Goal: Information Seeking & Learning: Learn about a topic

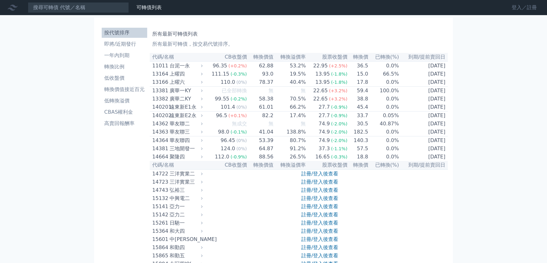
click at [524, 9] on link "登入／註冊" at bounding box center [523, 8] width 35 height 10
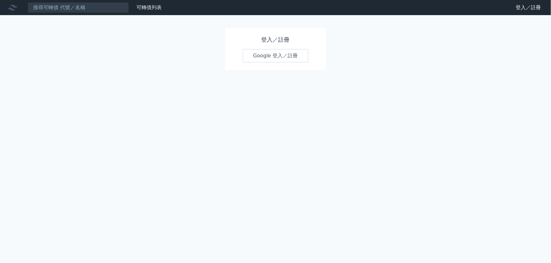
click at [266, 55] on link "Google 登入／註冊" at bounding box center [276, 55] width 66 height 13
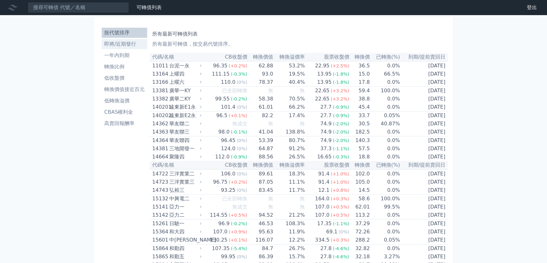
click at [134, 48] on li "即將/近期發行" at bounding box center [124, 44] width 45 height 8
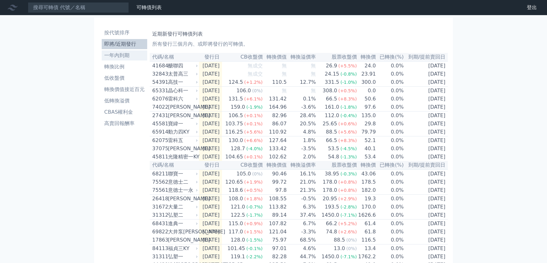
click at [136, 57] on li "一年內到期" at bounding box center [124, 56] width 45 height 8
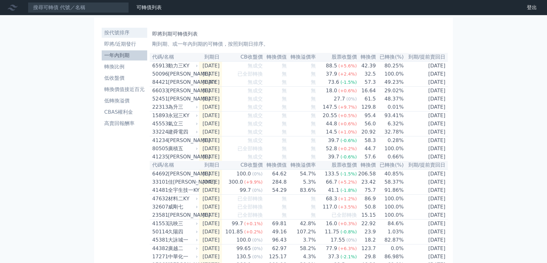
click at [126, 36] on li "按代號排序" at bounding box center [124, 33] width 45 height 8
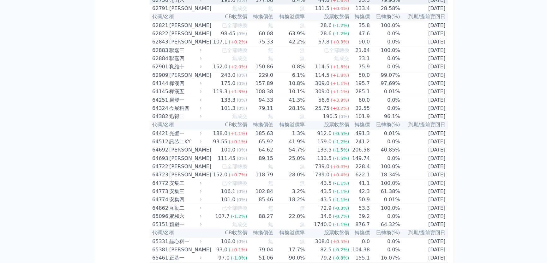
scroll to position [2542, 0]
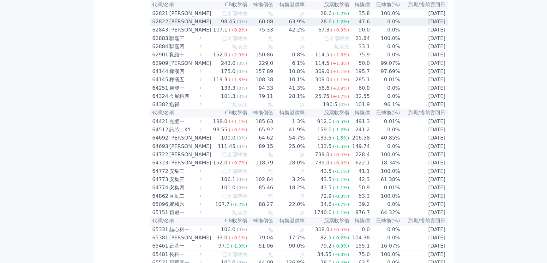
click at [192, 26] on div "[PERSON_NAME]" at bounding box center [184, 22] width 31 height 8
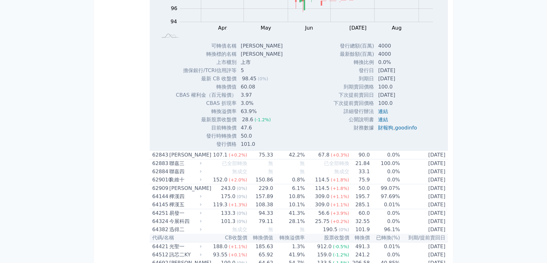
scroll to position [2609, 0]
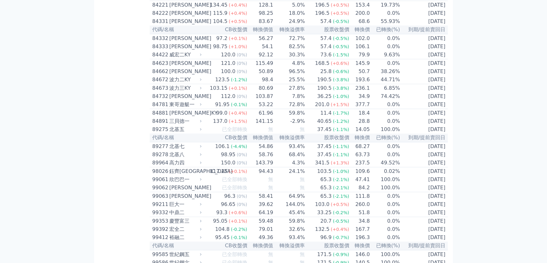
scroll to position [3412, 0]
